Goal: Transaction & Acquisition: Purchase product/service

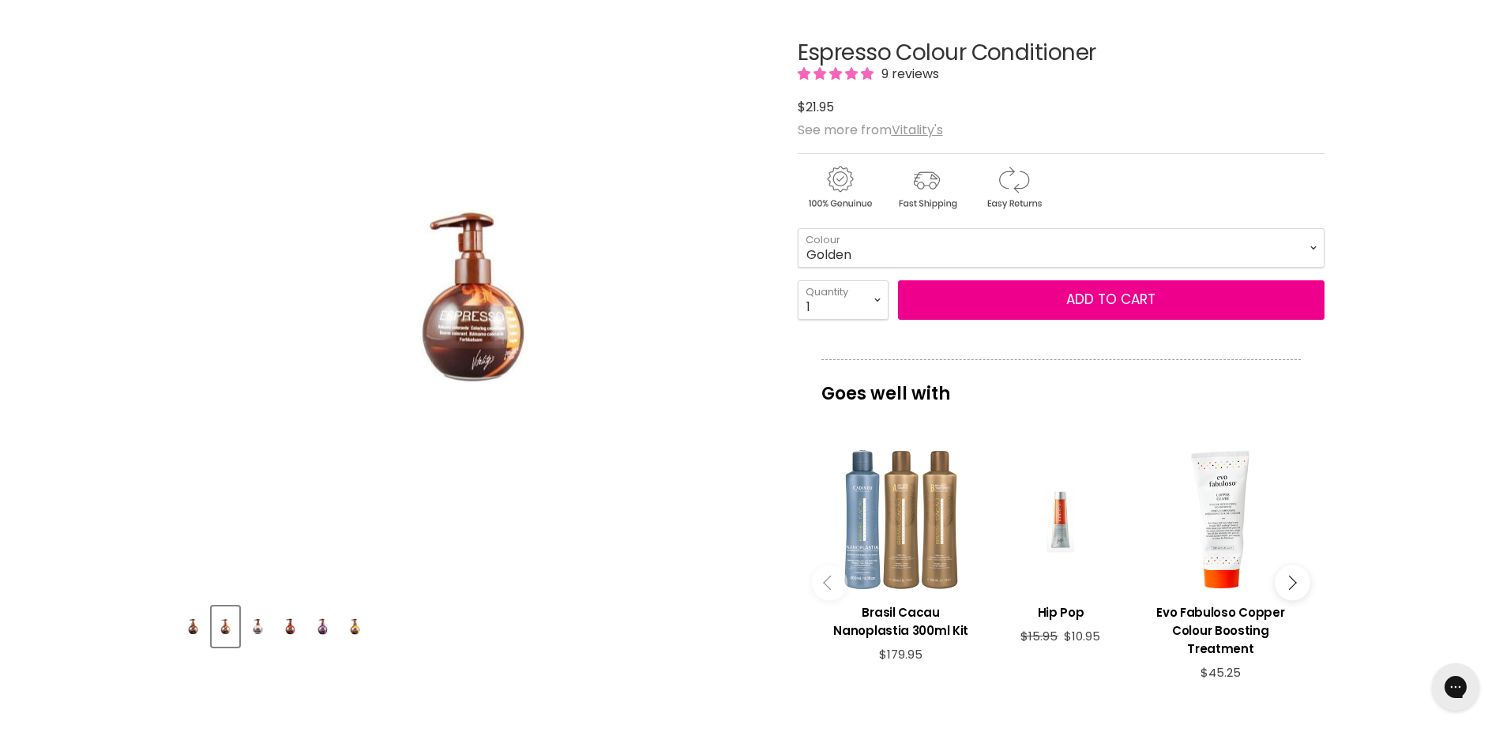
click at [479, 343] on img "Espresso Colour Conditioner image. Click or Scroll to Zoom." at bounding box center [474, 296] width 276 height 416
click at [798, 228] on select "Golden Latte Red Brown Cappuccino Copper Platinum Platinum Blonde Violet" at bounding box center [1061, 247] width 527 height 39
click option "Latte" at bounding box center [0, 0] width 0 height 0
click at [798, 228] on select "Golden Latte Red Brown Cappuccino Copper Platinum Platinum Blonde Violet" at bounding box center [1061, 247] width 527 height 39
click option "Cappuccino" at bounding box center [0, 0] width 0 height 0
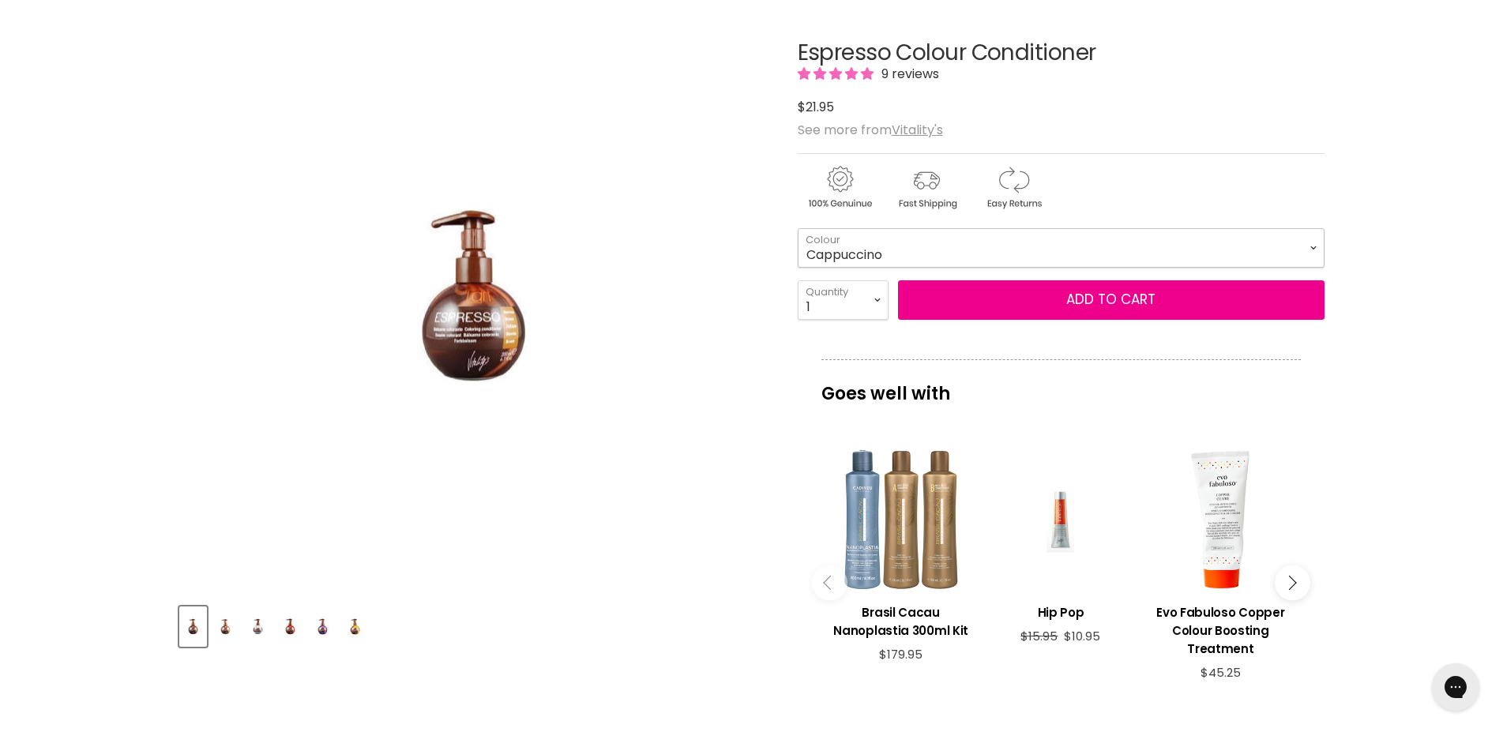
click at [798, 228] on select "Golden Latte Red Brown Cappuccino Copper Platinum Platinum Blonde Violet" at bounding box center [1061, 247] width 527 height 39
click option "Violet" at bounding box center [0, 0] width 0 height 0
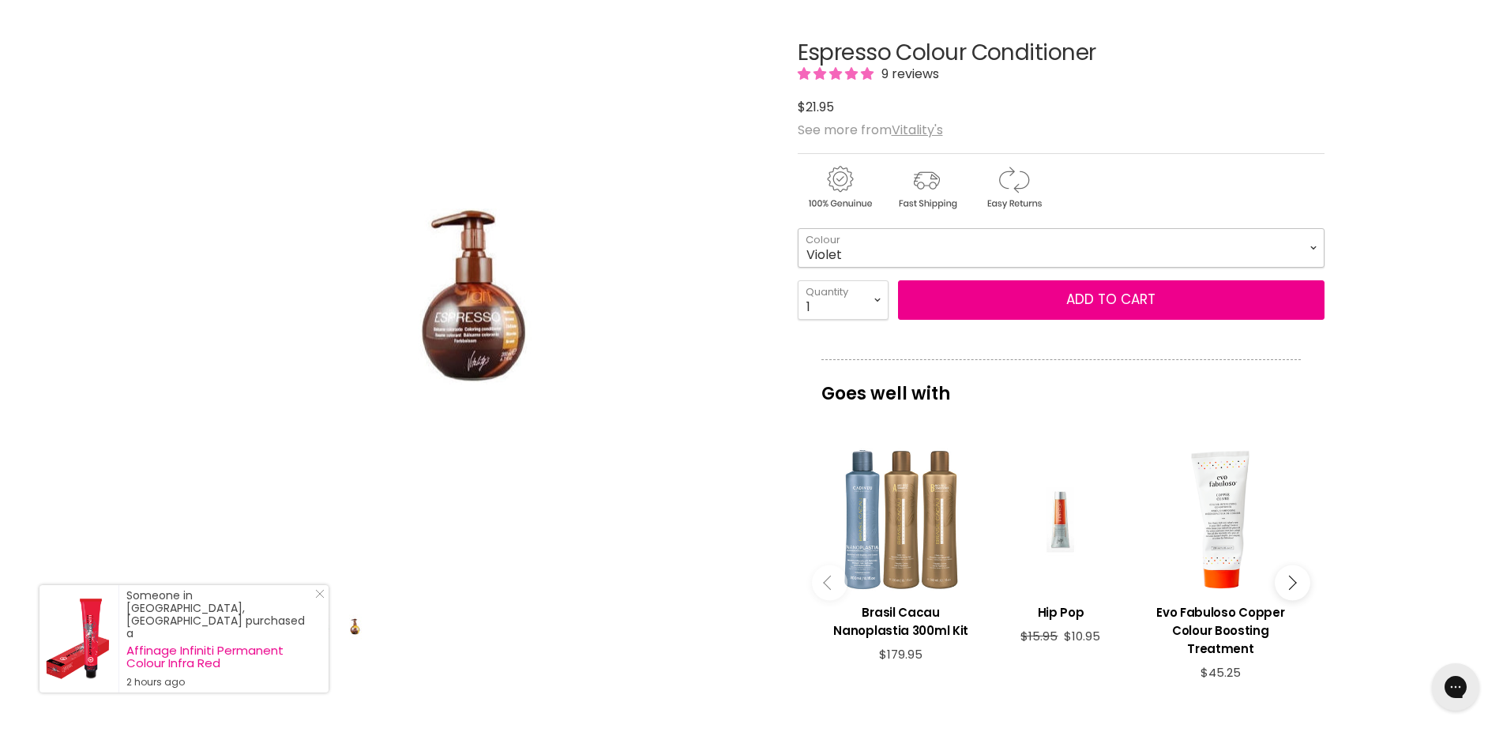
click at [798, 228] on select "Golden Latte Red Brown Cappuccino Copper Platinum Platinum Blonde Violet" at bounding box center [1061, 247] width 527 height 39
click option "Platinum Blonde" at bounding box center [0, 0] width 0 height 0
click at [798, 228] on select "Golden Latte Red Brown Cappuccino Copper Platinum Platinum Blonde Violet" at bounding box center [1061, 247] width 527 height 39
click option "Platinum" at bounding box center [0, 0] width 0 height 0
click at [798, 228] on select "Golden Latte Red Brown Cappuccino Copper Platinum Platinum Blonde Violet" at bounding box center [1061, 247] width 527 height 39
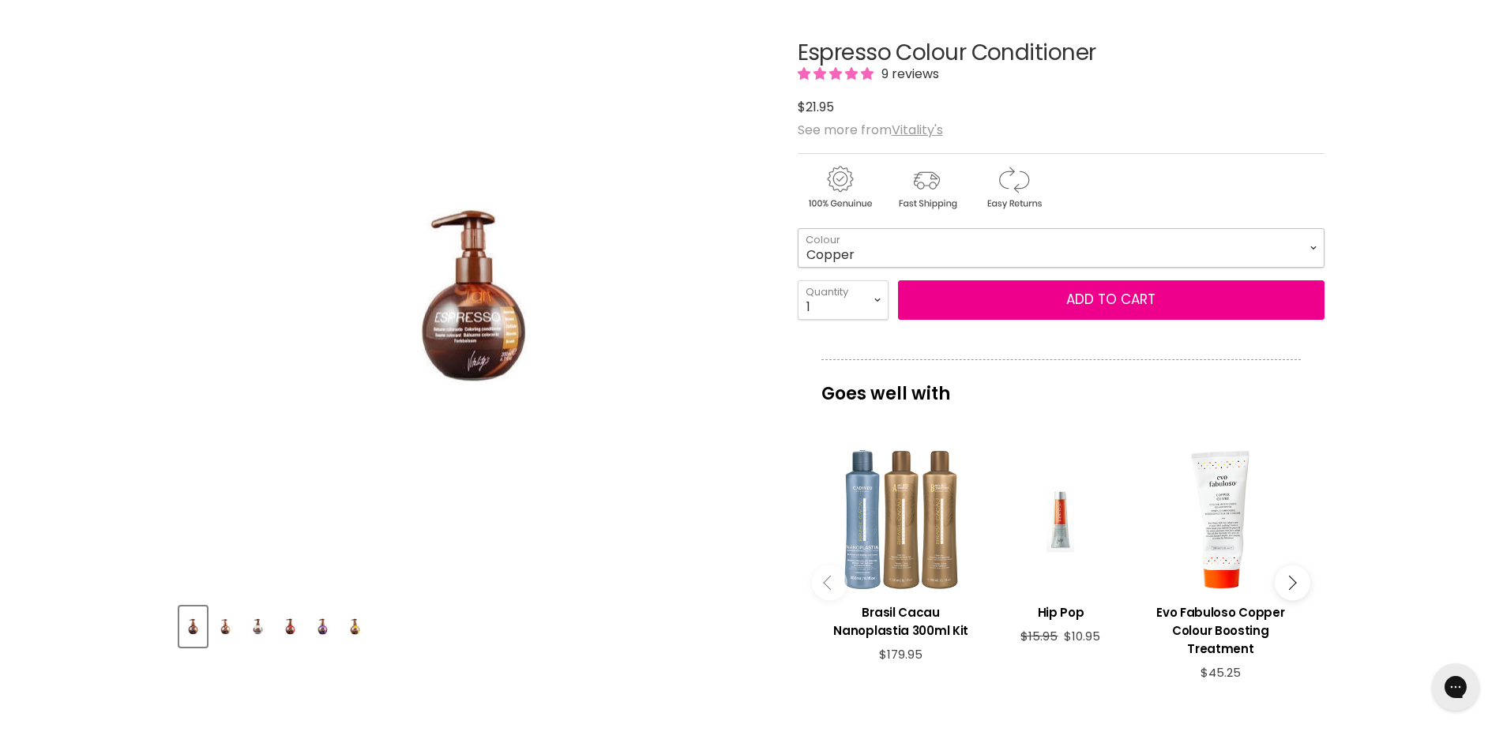
click option "Copper" at bounding box center [0, 0] width 0 height 0
select select "Copper"
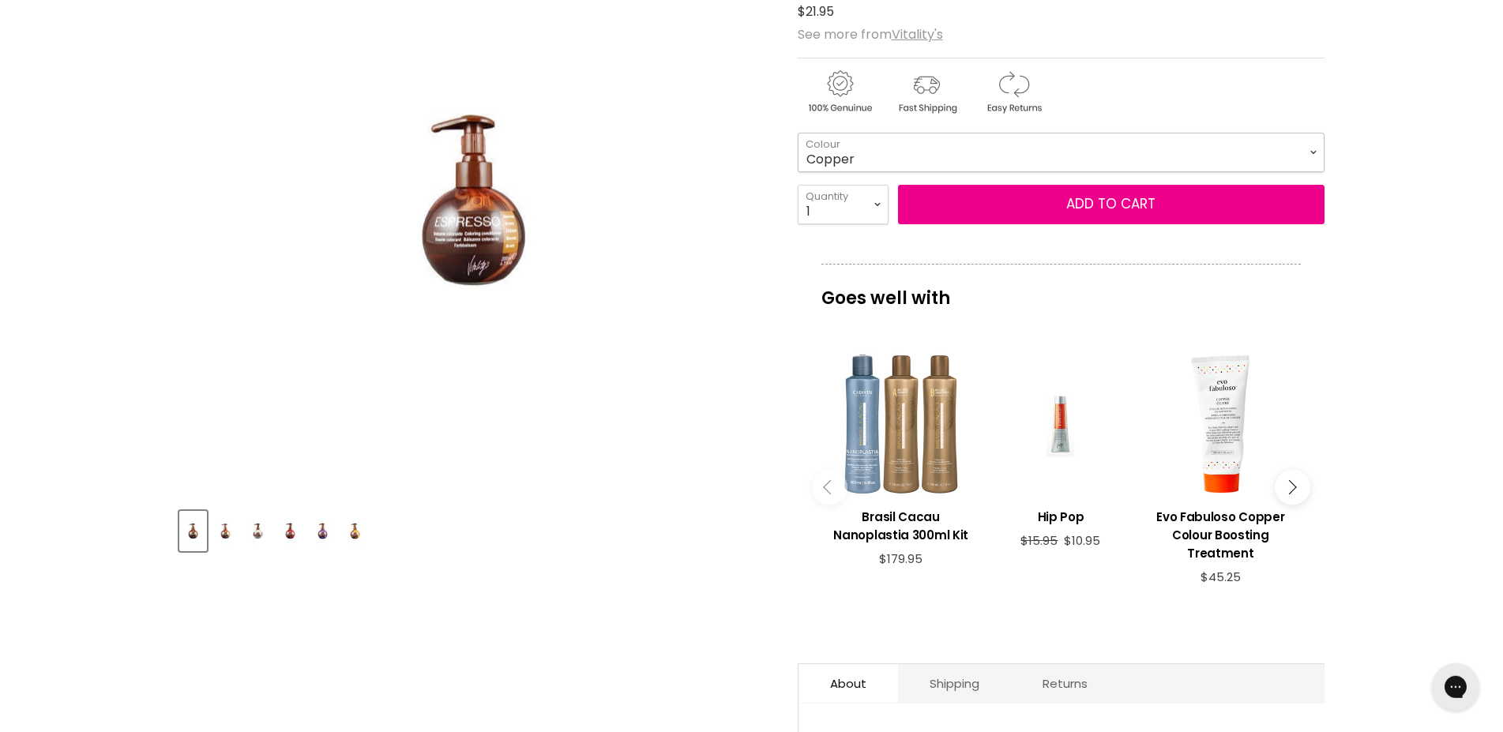
scroll to position [379, 0]
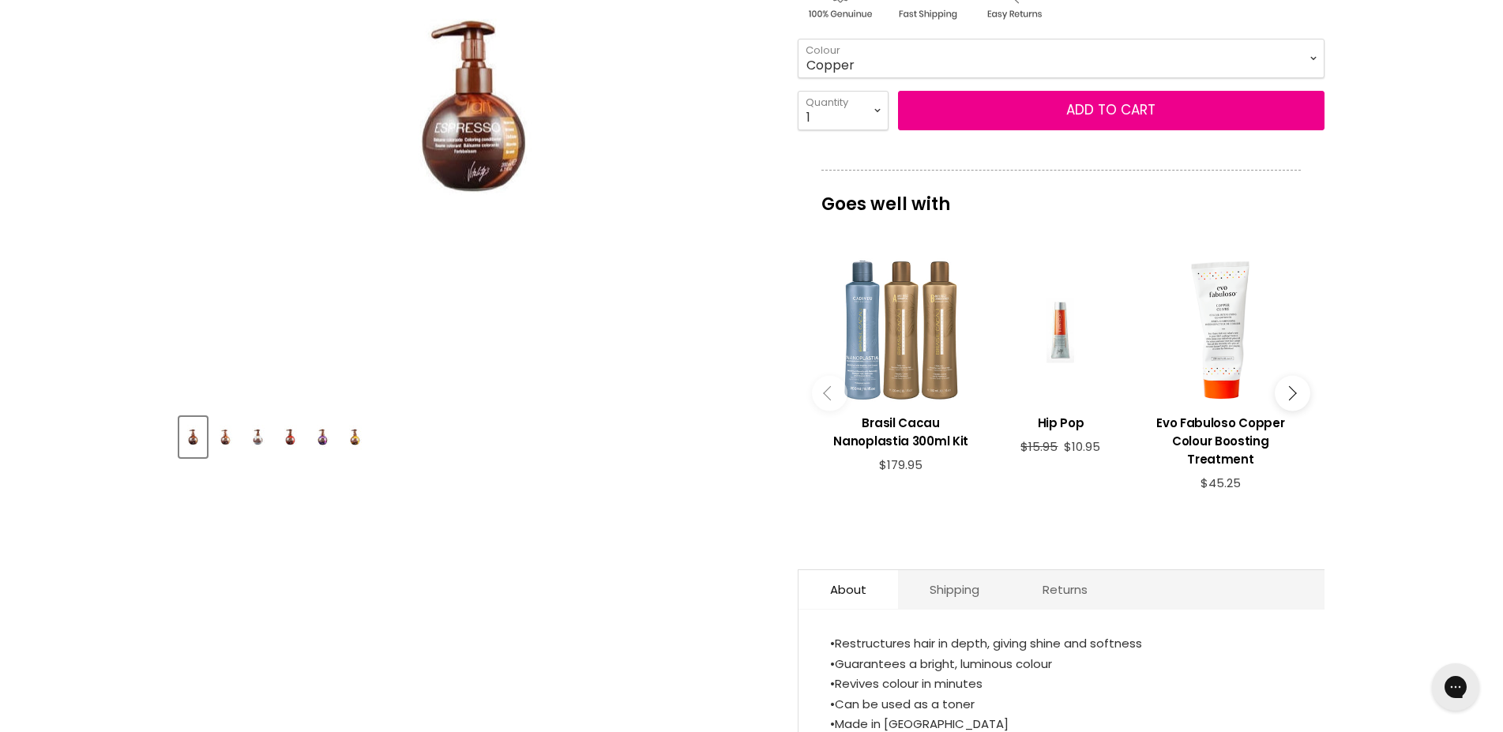
click at [220, 435] on img "Product thumbnails" at bounding box center [225, 437] width 24 height 37
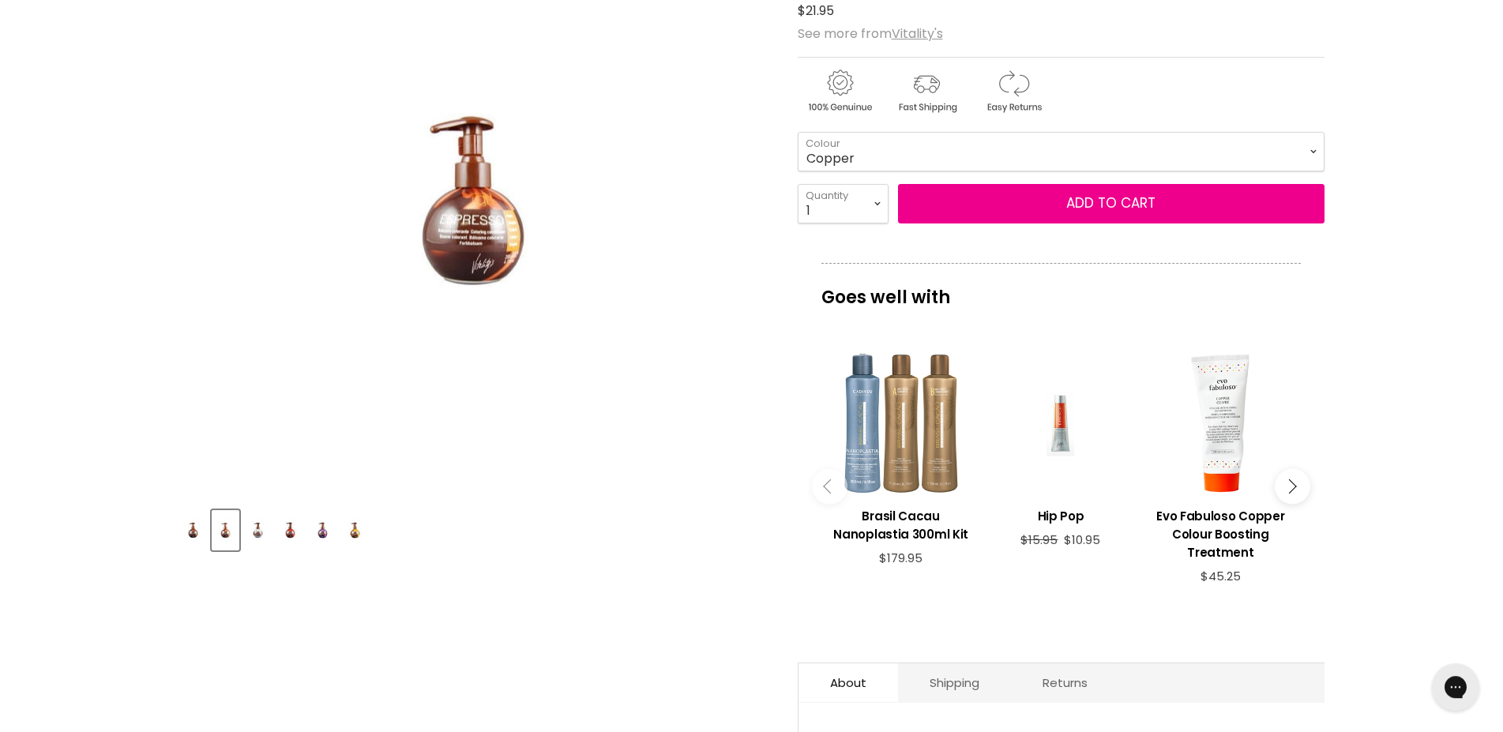
scroll to position [284, 0]
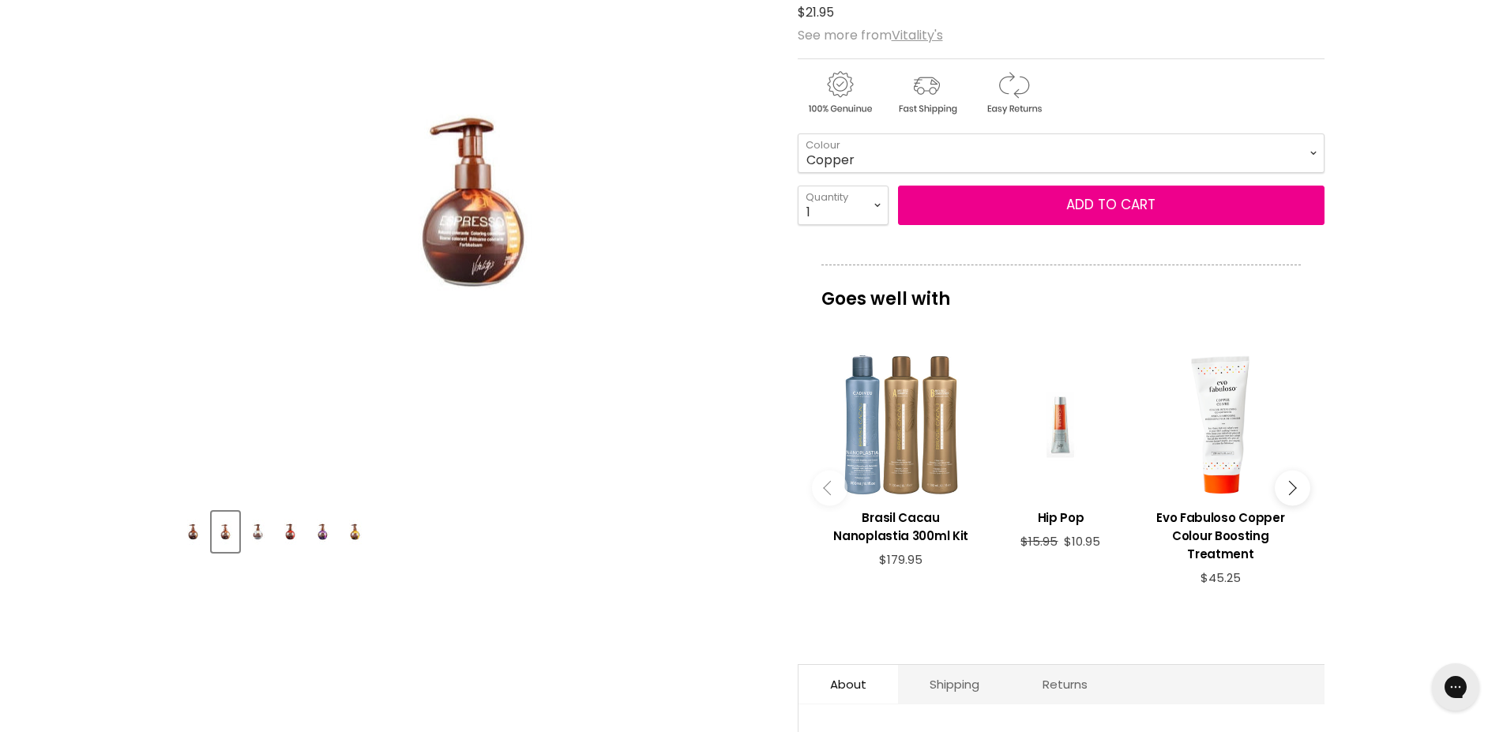
drag, startPoint x: 250, startPoint y: 535, endPoint x: 246, endPoint y: 527, distance: 8.5
click at [250, 533] on img "Product thumbnails" at bounding box center [258, 531] width 24 height 37
click at [291, 528] on img "Product thumbnails" at bounding box center [290, 531] width 24 height 37
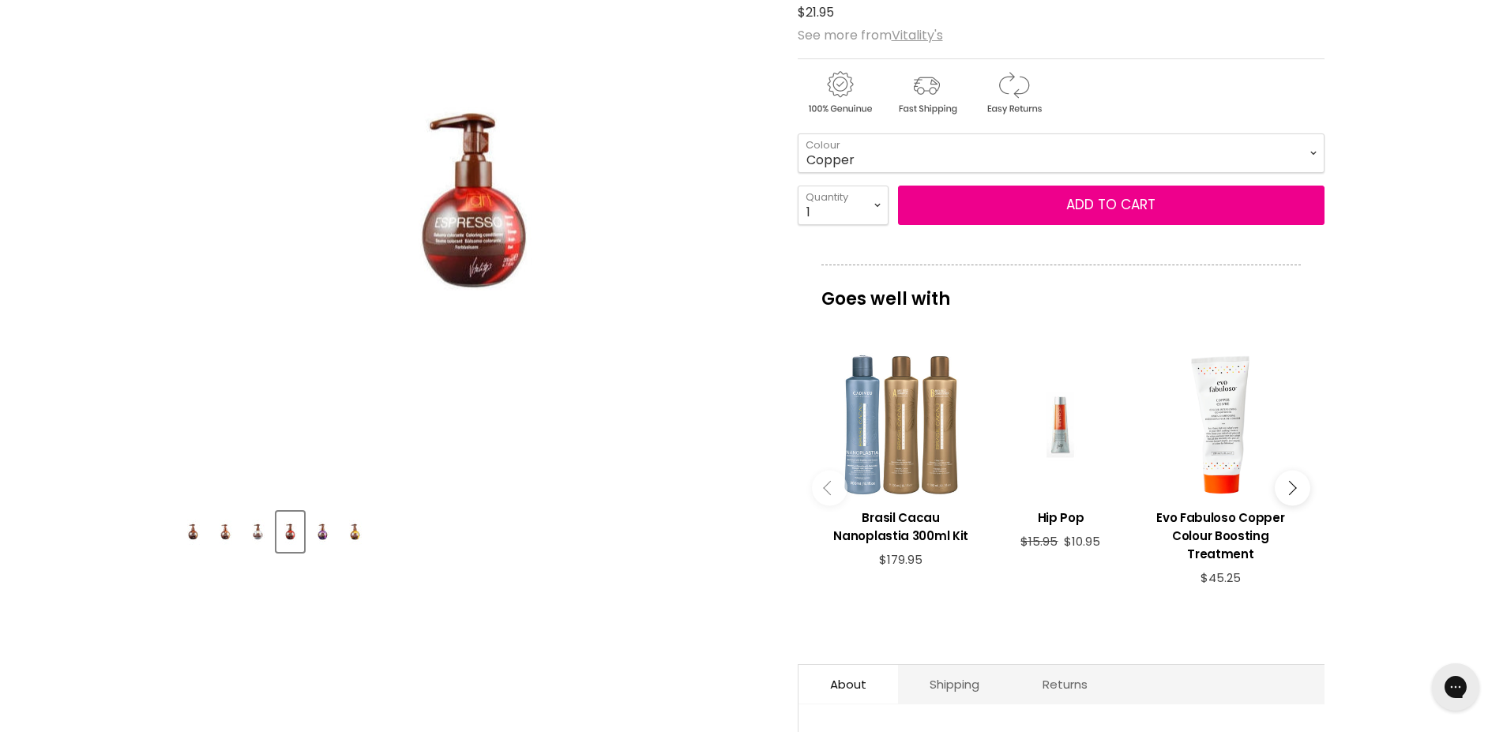
click at [329, 527] on img "Product thumbnails" at bounding box center [322, 531] width 24 height 37
click at [358, 534] on img "Product thumbnails" at bounding box center [355, 531] width 24 height 37
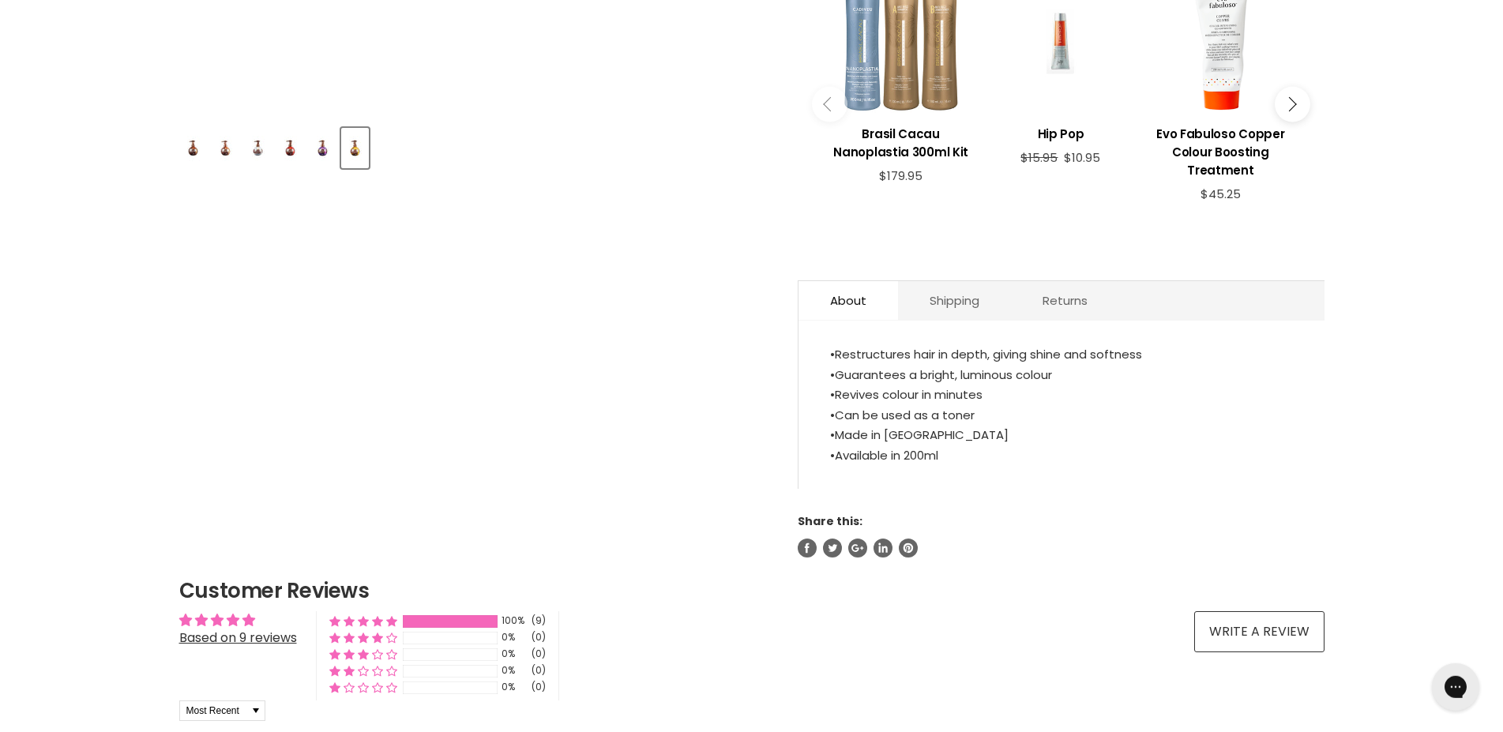
scroll to position [1042, 0]
